Goal: Task Accomplishment & Management: Manage account settings

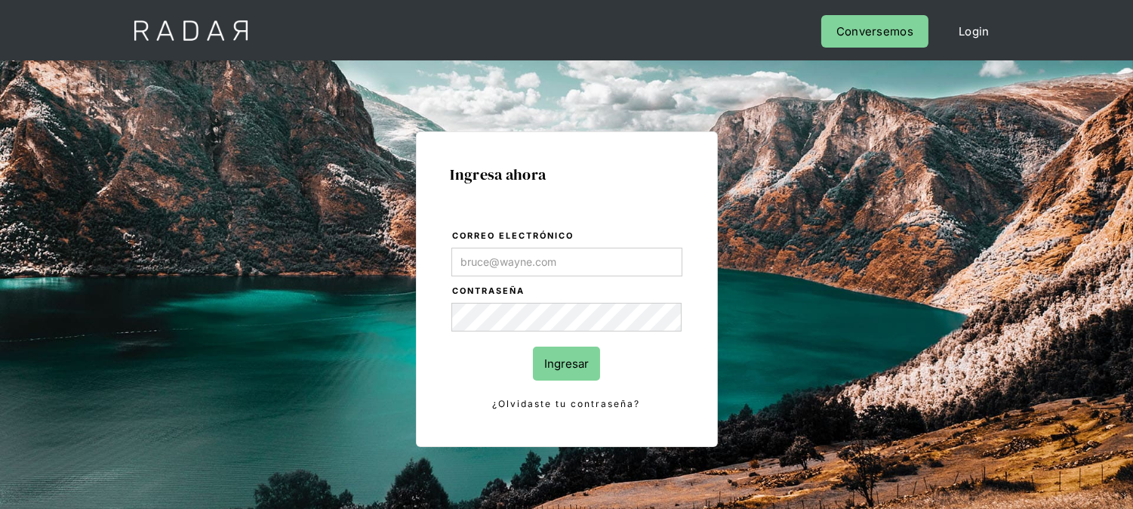
type input "[EMAIL_ADDRESS][DOMAIN_NAME]"
click at [575, 363] on input "Ingresar" at bounding box center [566, 363] width 67 height 34
